Goal: Contribute content

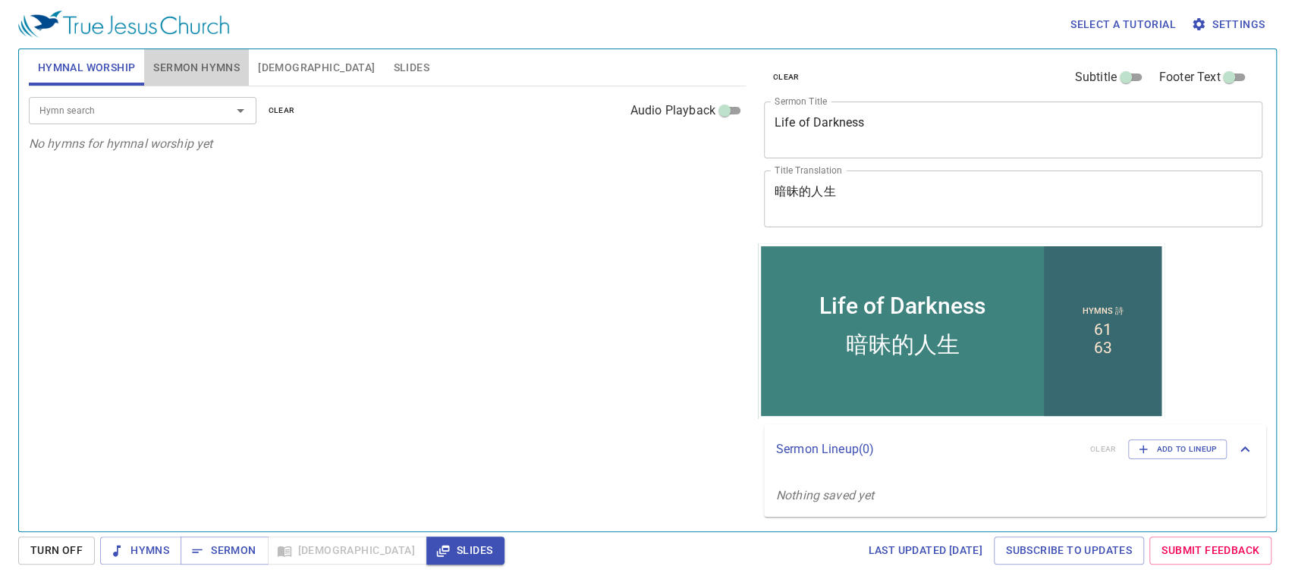
click at [211, 64] on span "Sermon Hymns" at bounding box center [196, 67] width 86 height 19
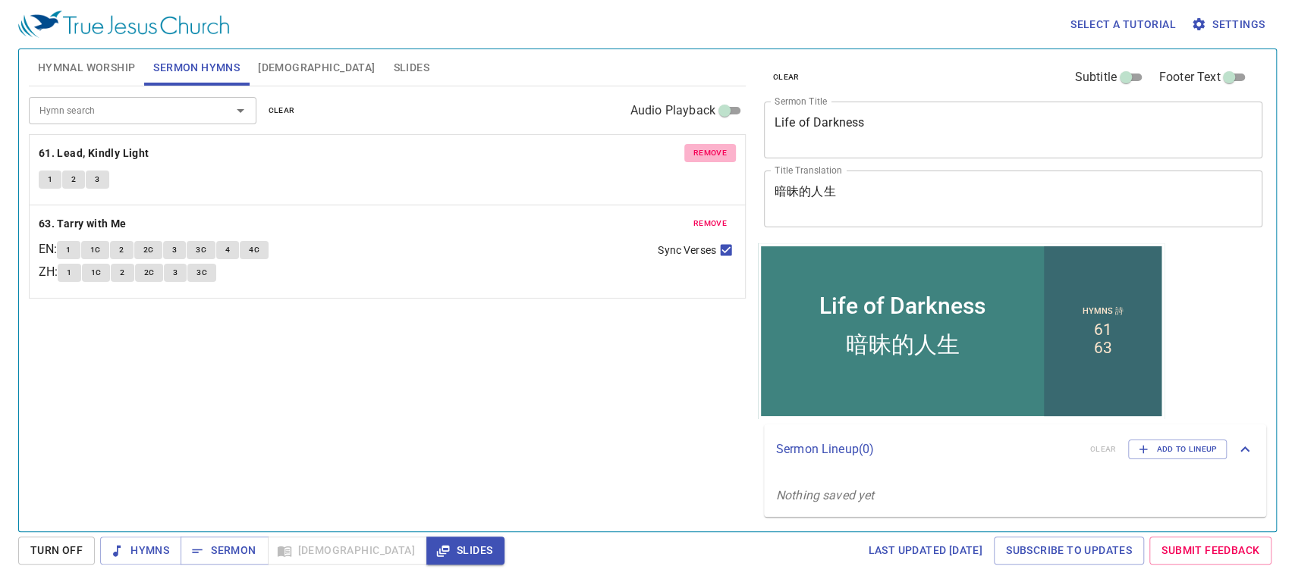
click at [710, 154] on span "remove" at bounding box center [709, 153] width 33 height 14
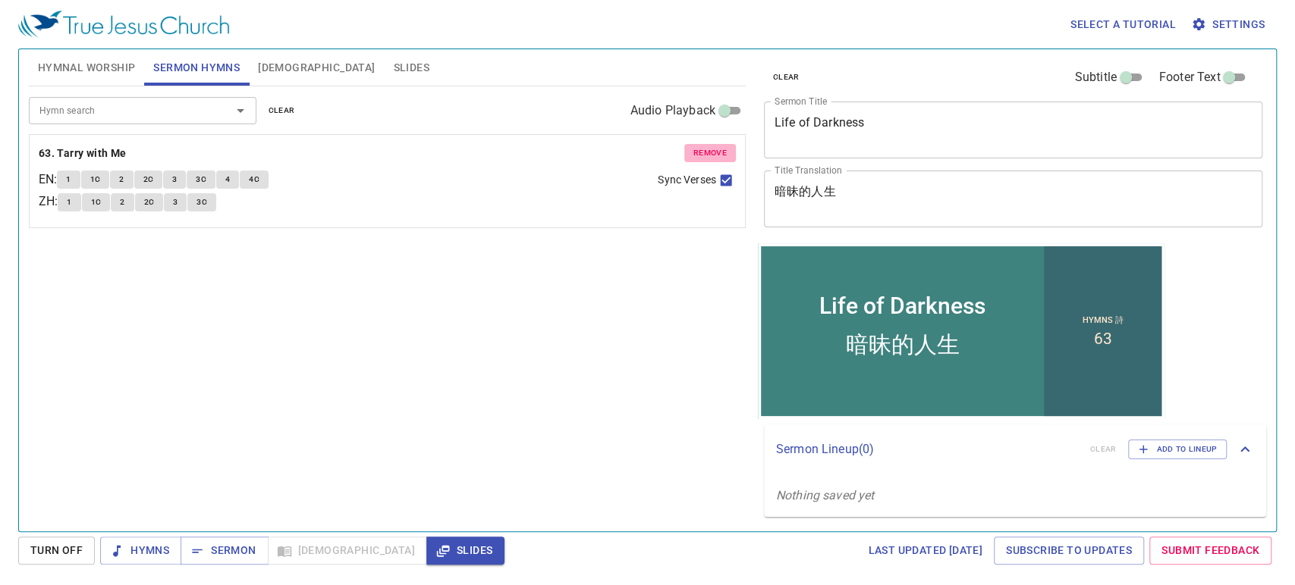
click at [710, 154] on span "remove" at bounding box center [709, 153] width 33 height 14
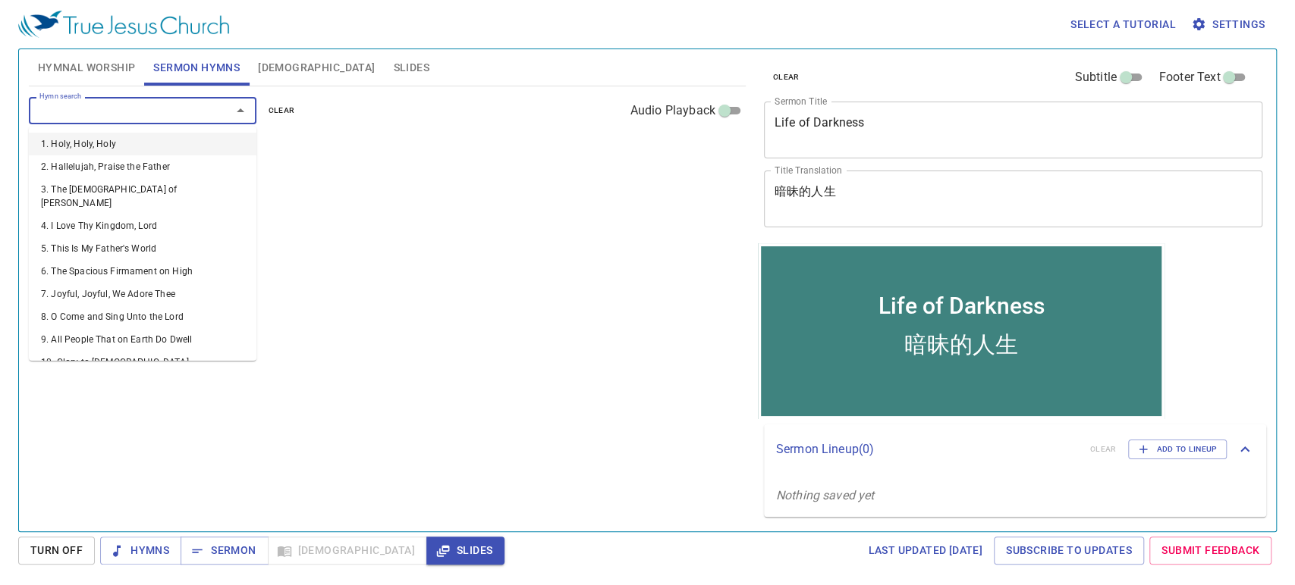
click at [162, 114] on input "Hymn search" at bounding box center [120, 110] width 174 height 17
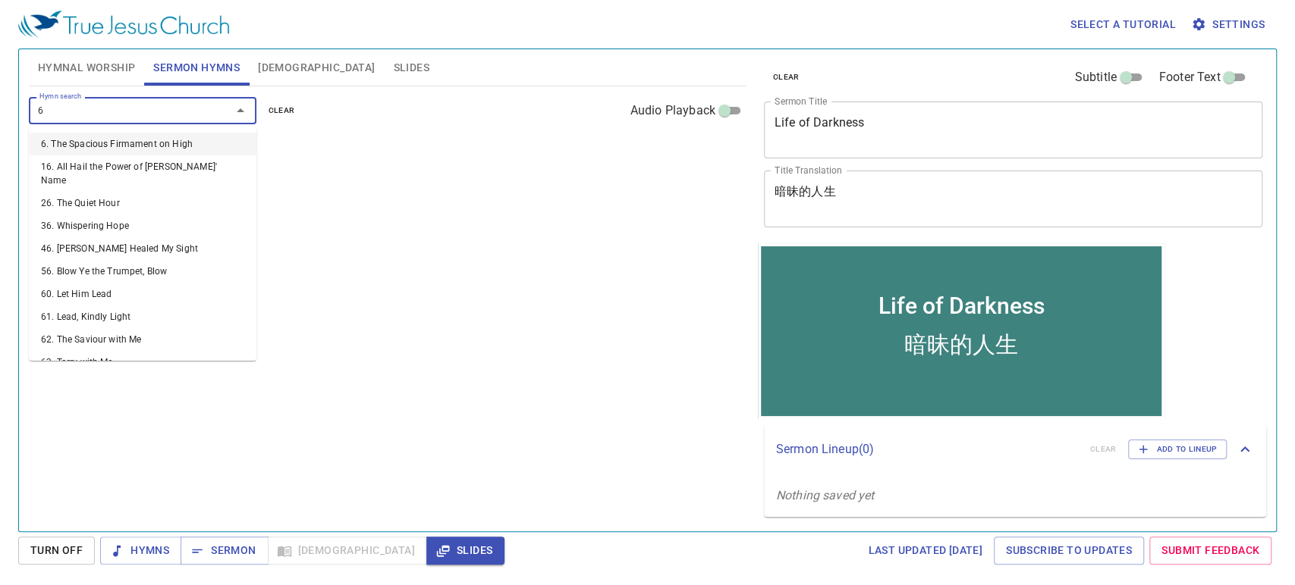
type input "64"
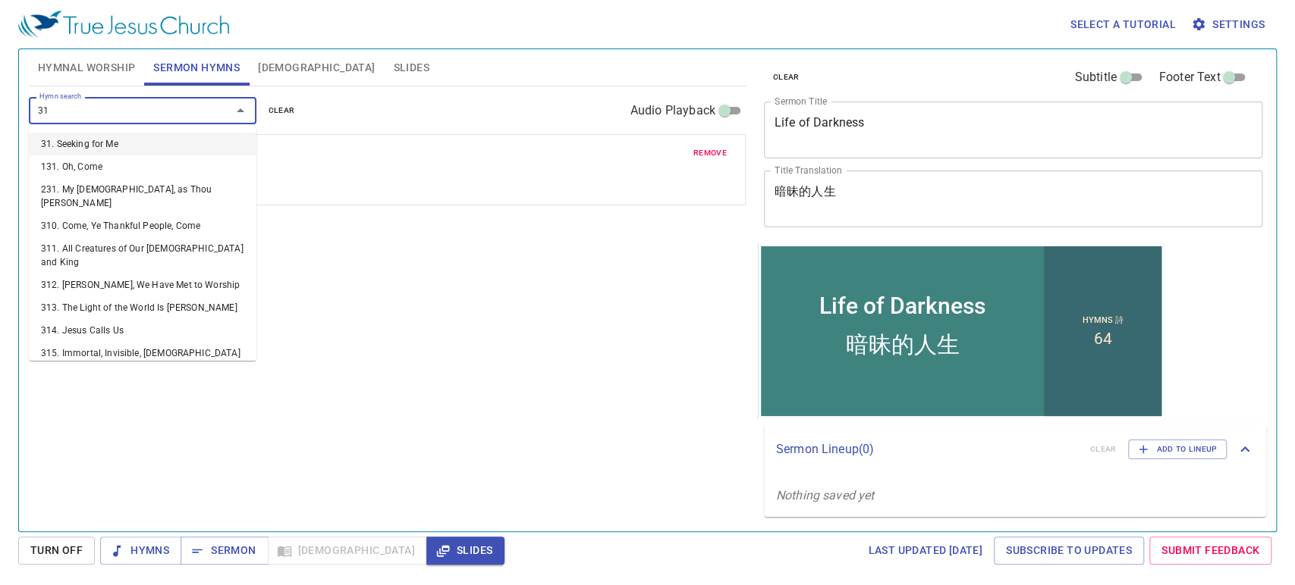
type input "313"
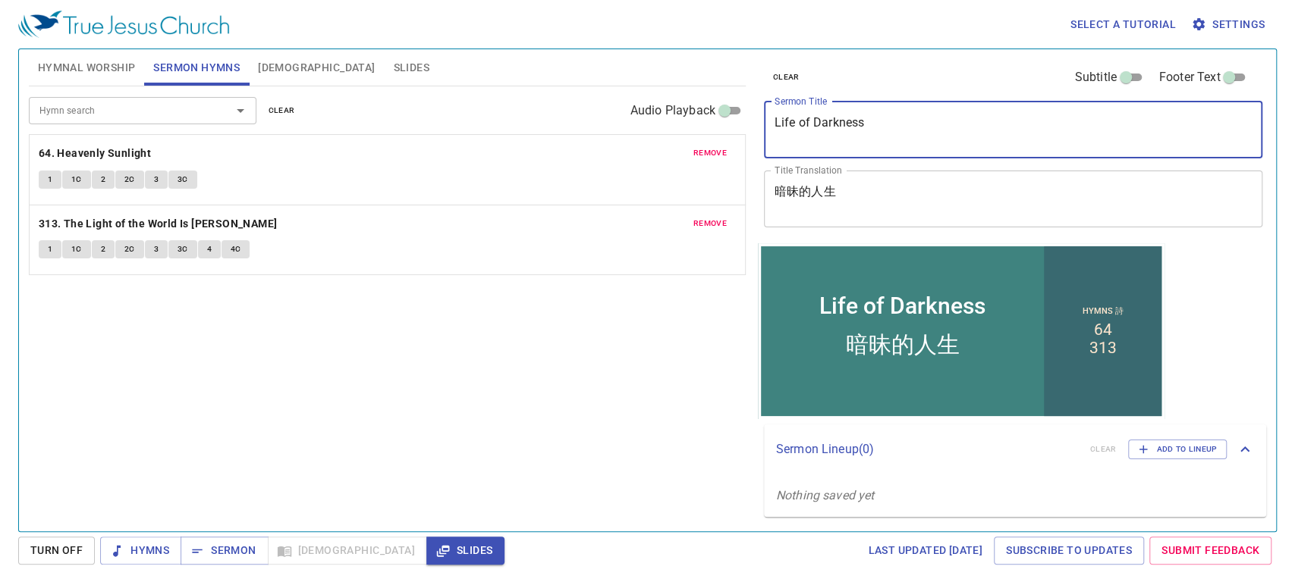
click at [833, 134] on textarea "Life of Darkness" at bounding box center [1013, 129] width 478 height 29
click at [830, 118] on textarea "While You Have the Light" at bounding box center [1013, 129] width 478 height 29
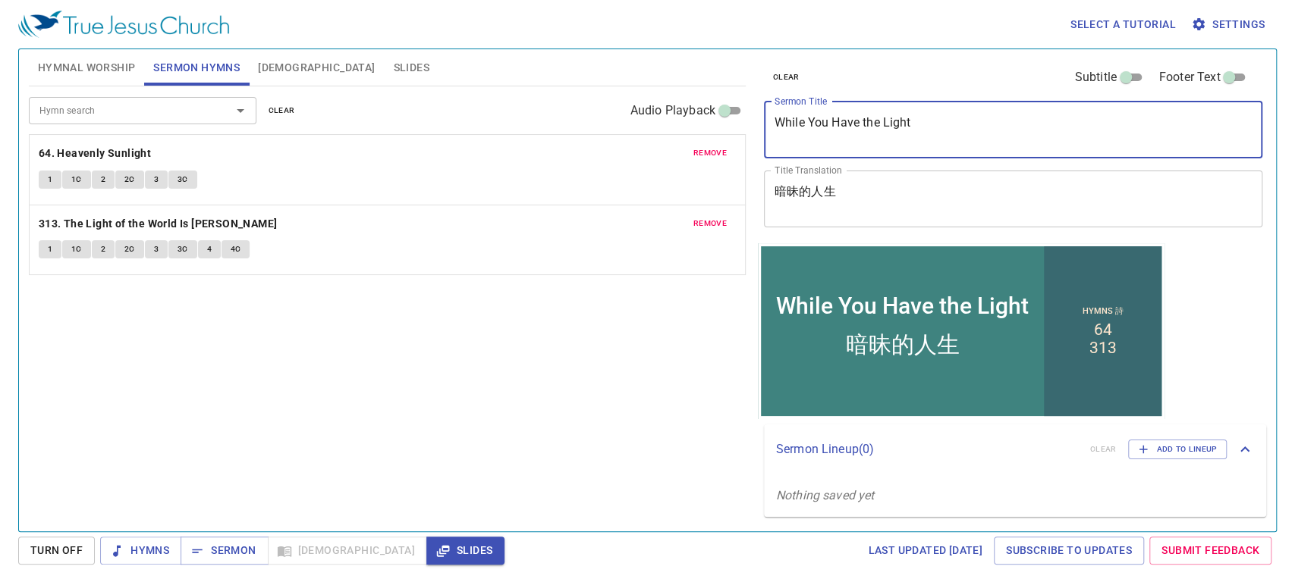
click at [830, 118] on textarea "While You Have the Light" at bounding box center [1013, 129] width 478 height 29
type textarea "While You Have the Light"
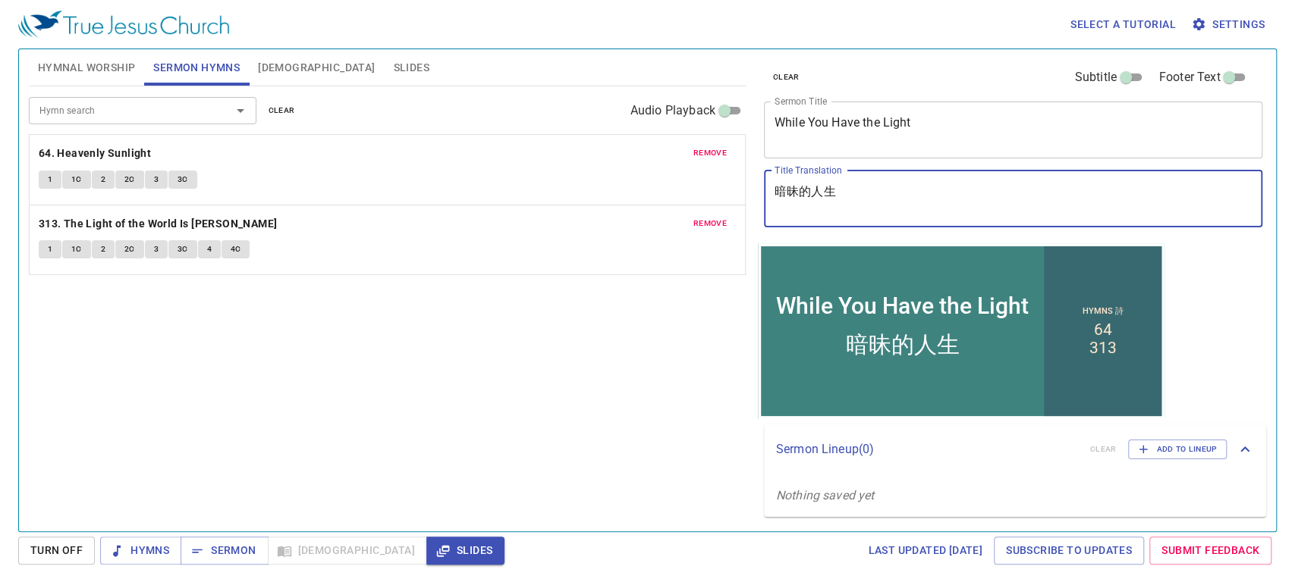
click at [803, 204] on textarea "暗昧的人生" at bounding box center [1013, 198] width 478 height 29
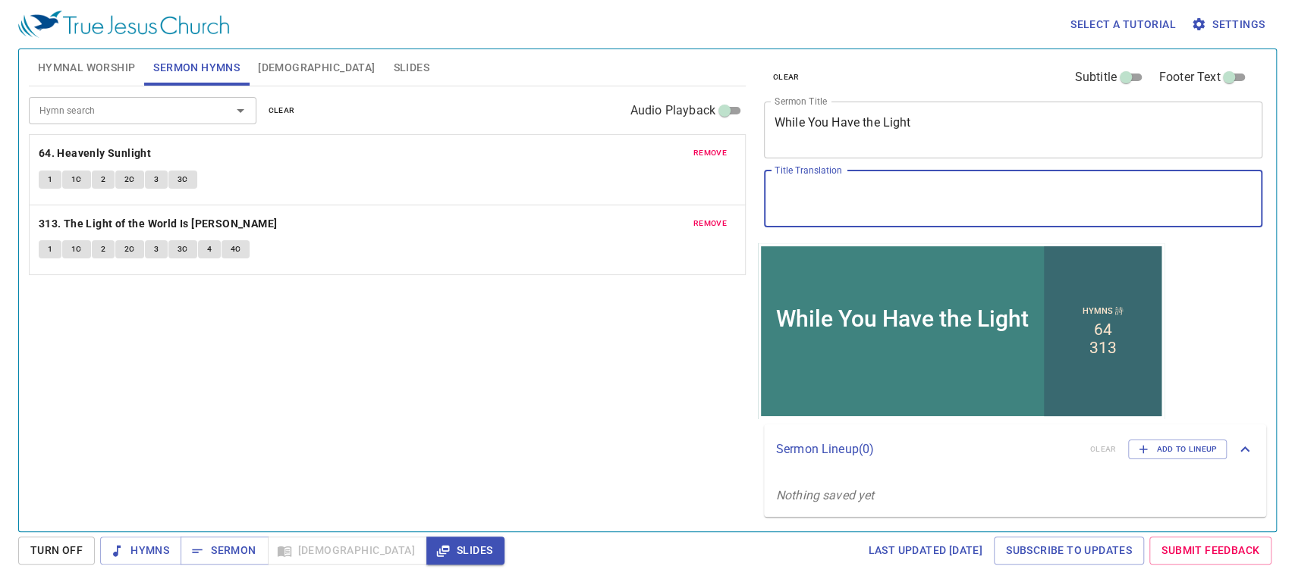
paste textarea "應 當 趁 著 有 [PERSON_NAME]"
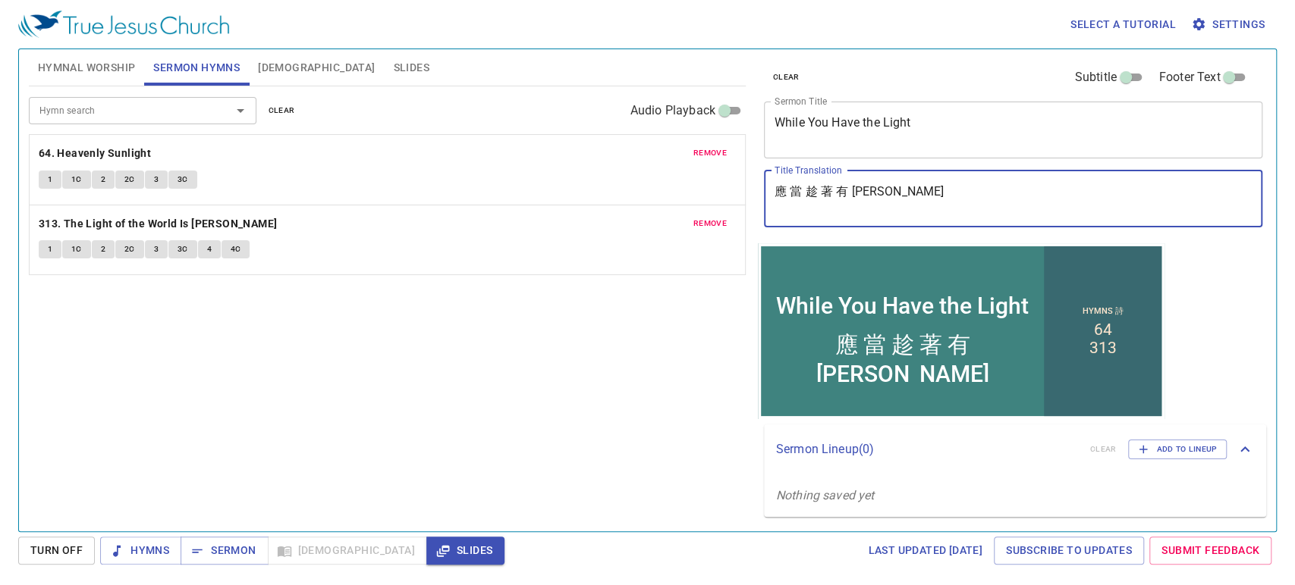
type textarea "應 當 趁 著 有 [PERSON_NAME]"
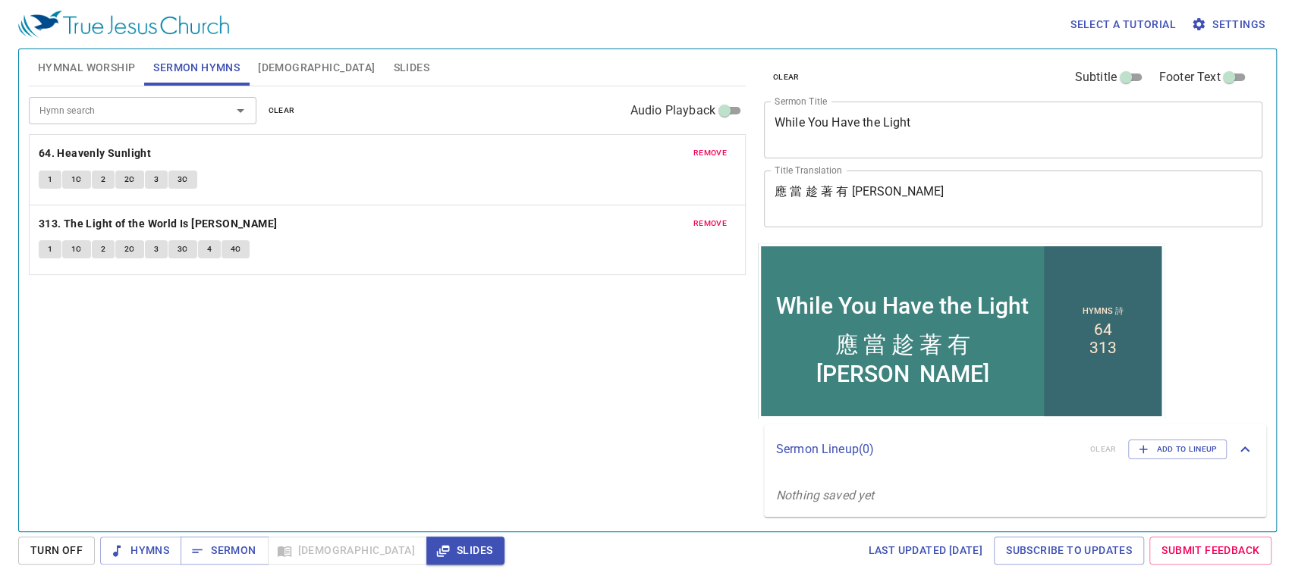
click at [532, 386] on div "Hymn search Hymn search clear Audio Playback remove 64. Heavenly Sunlight 1 1C …" at bounding box center [387, 302] width 717 height 432
click at [86, 74] on span "Hymnal Worship" at bounding box center [87, 67] width 98 height 19
